Goal: Obtain resource: Download file/media

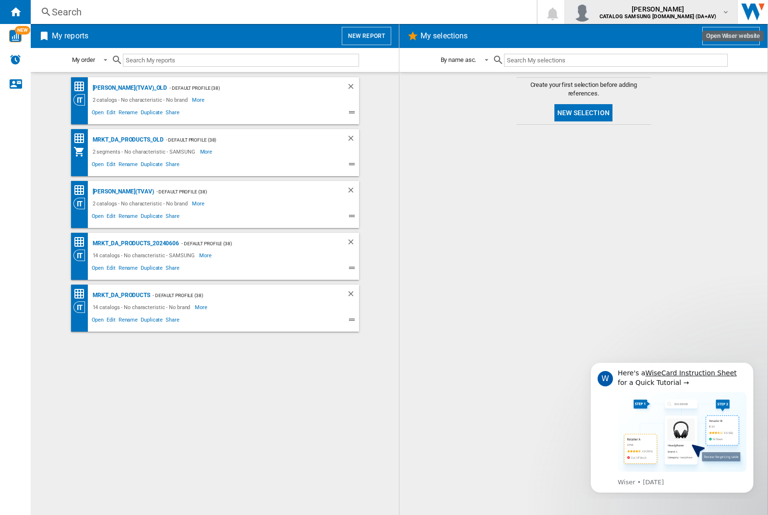
click at [591, 12] on img "button" at bounding box center [581, 11] width 19 height 19
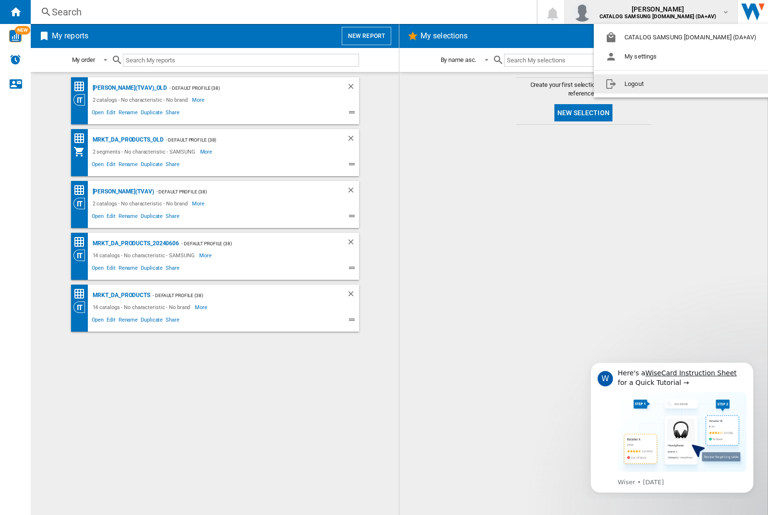
click at [667, 84] on button "Logout" at bounding box center [682, 83] width 178 height 19
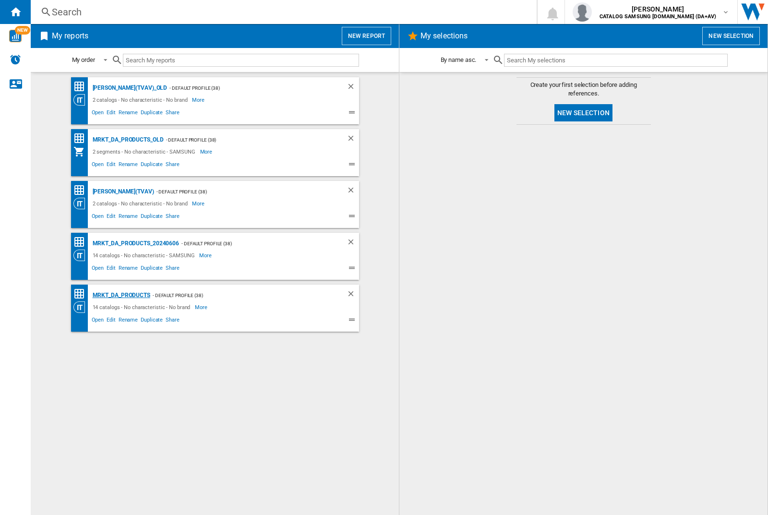
click at [121, 295] on div "MRKT_DA_PRODUCTS" at bounding box center [120, 295] width 60 height 12
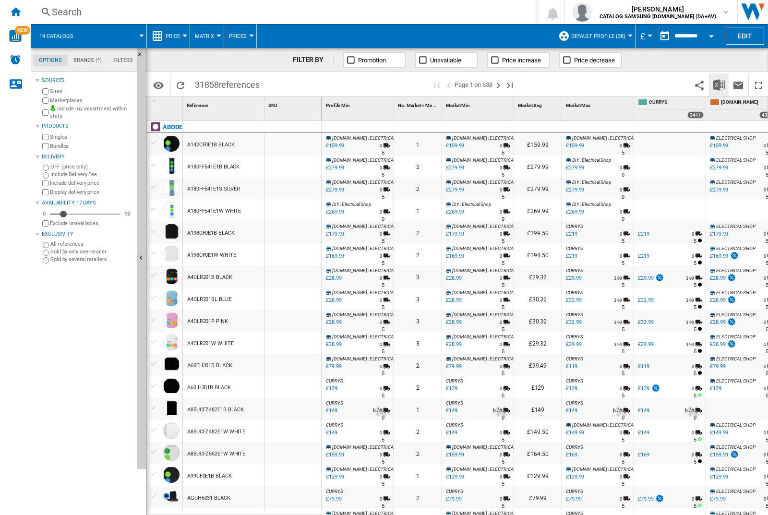
click at [718, 84] on img "Download in Excel" at bounding box center [719, 85] width 12 height 12
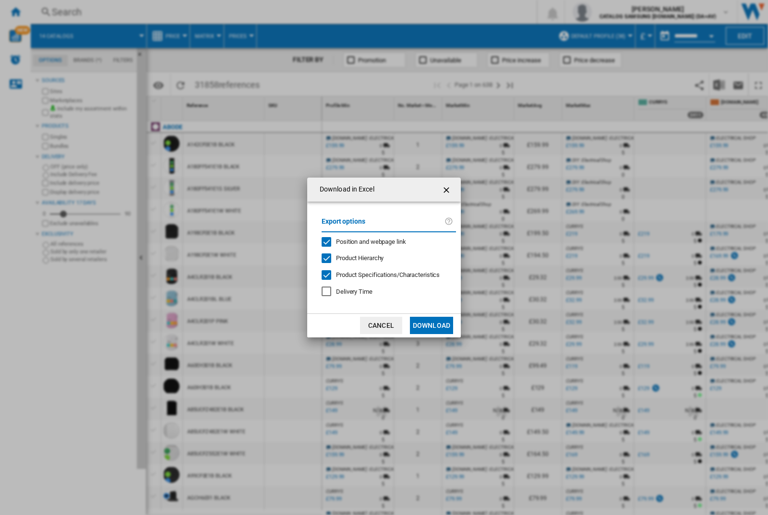
click at [364, 241] on span "Position and webpage link" at bounding box center [371, 241] width 70 height 7
click at [431, 325] on button "Download" at bounding box center [431, 325] width 43 height 17
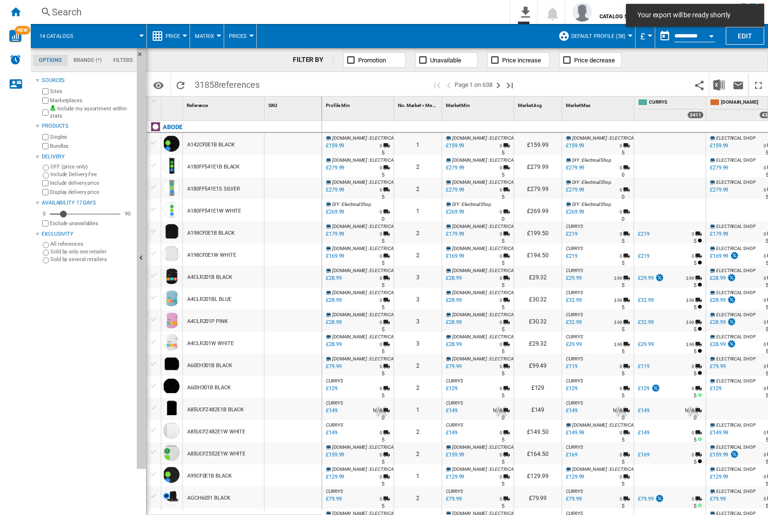
click at [296, 142] on div at bounding box center [292, 144] width 57 height 22
